Goal: Task Accomplishment & Management: Complete application form

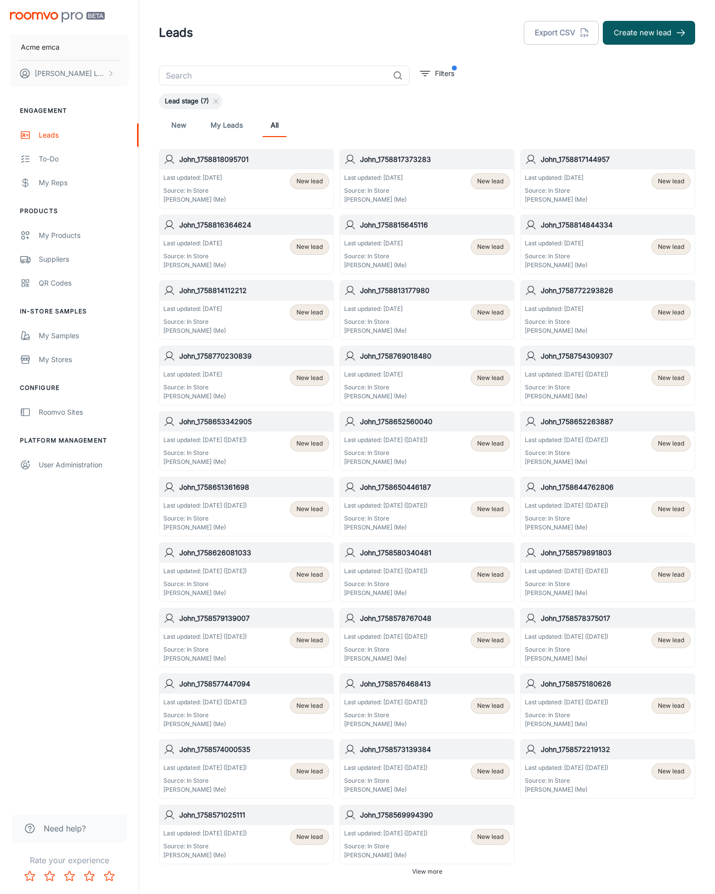
click at [649, 33] on button "Create new lead" at bounding box center [649, 33] width 92 height 24
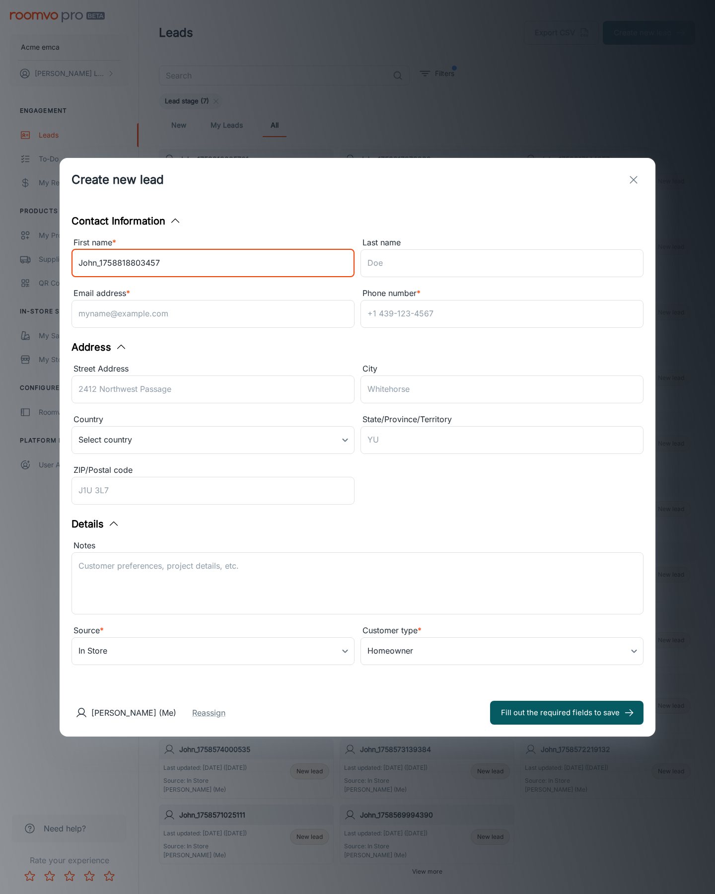
type input "John_1758818803457"
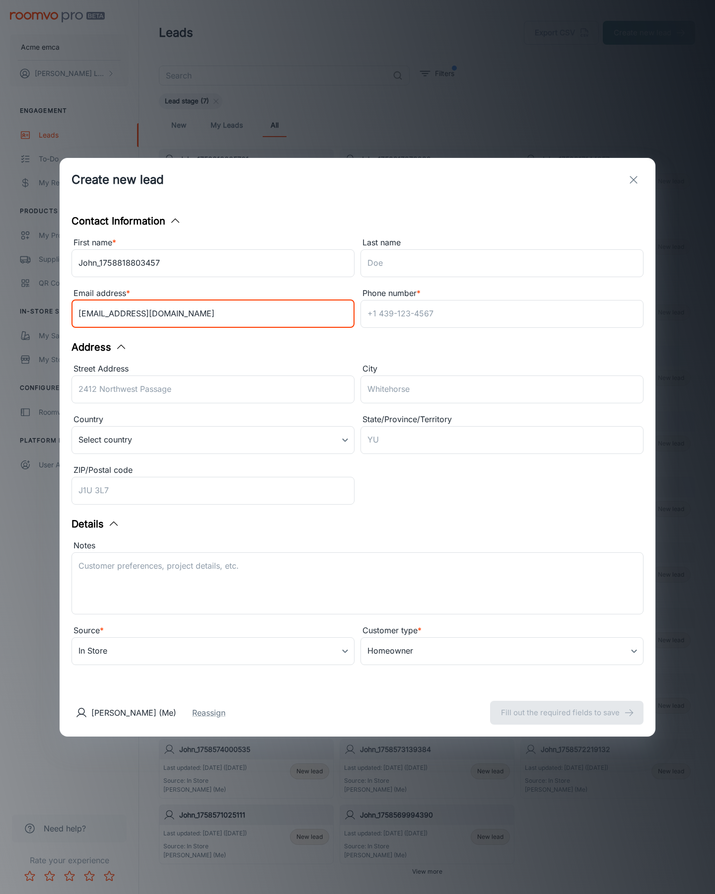
type input "[EMAIL_ADDRESS][DOMAIN_NAME]"
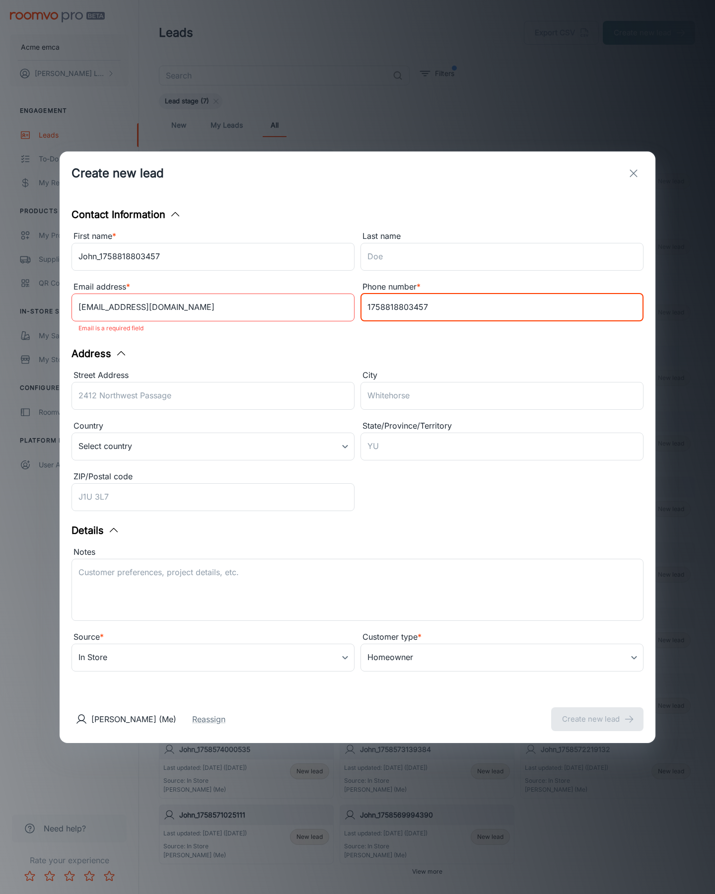
type input "1758818803457"
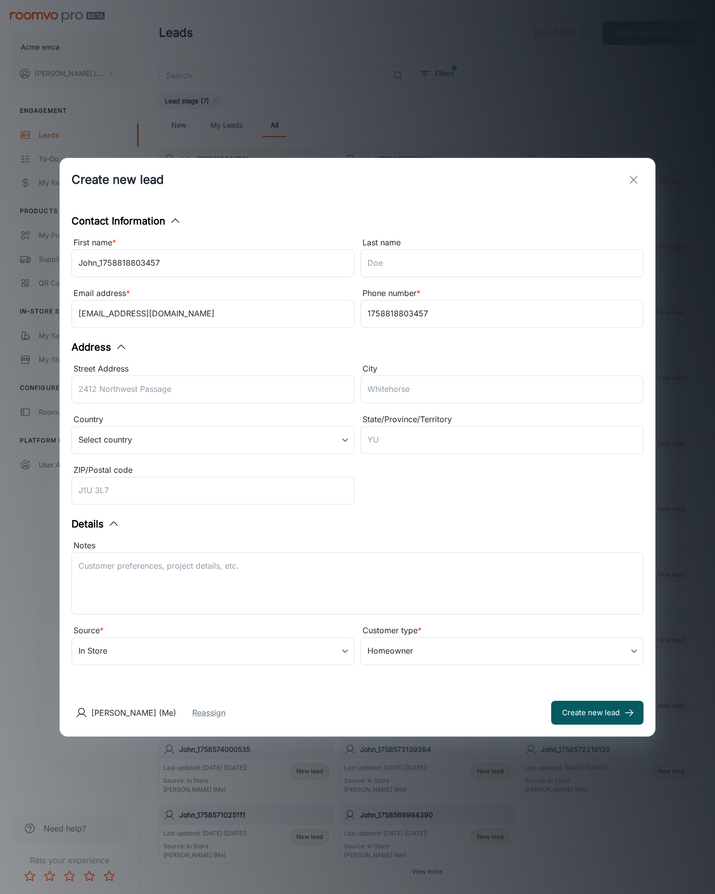
click at [598, 712] on button "Create new lead" at bounding box center [597, 713] width 92 height 24
